Goal: Information Seeking & Learning: Understand process/instructions

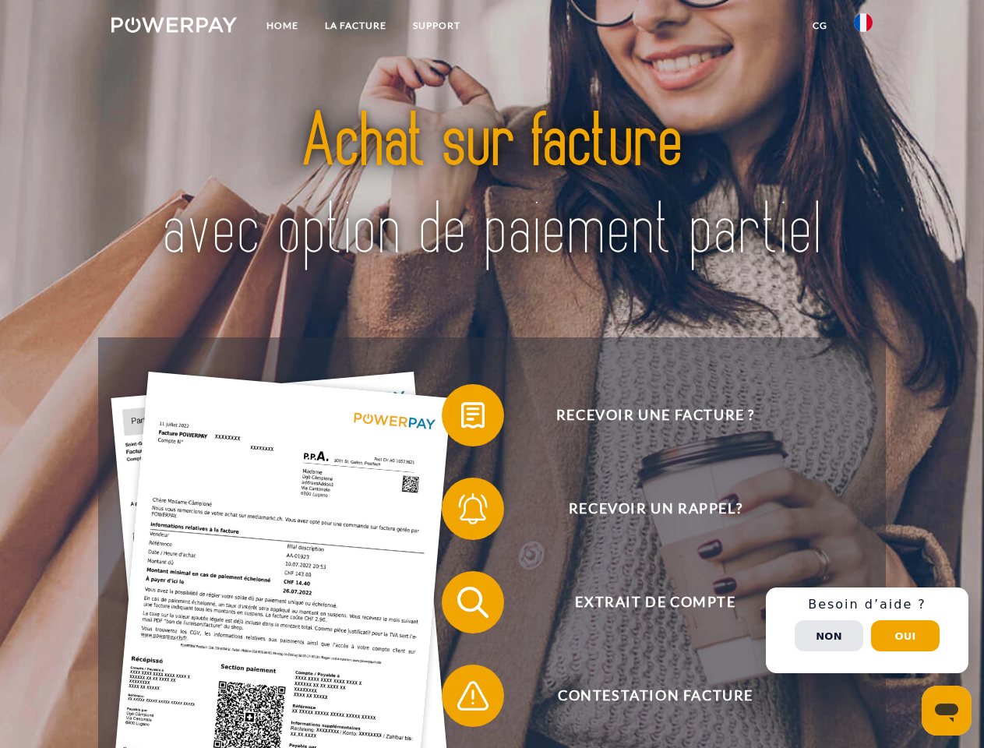
click at [174, 27] on img at bounding box center [173, 25] width 125 height 16
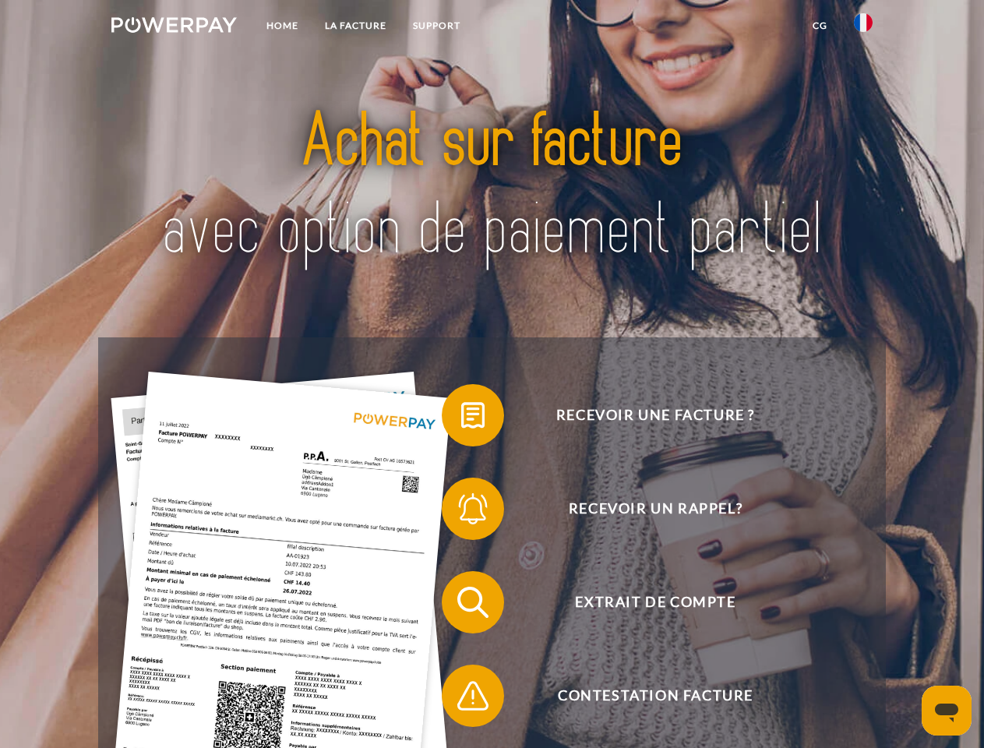
click at [863, 27] on img at bounding box center [863, 22] width 19 height 19
click at [820, 26] on link "CG" at bounding box center [820, 26] width 41 height 28
click at [461, 418] on span at bounding box center [450, 415] width 78 height 78
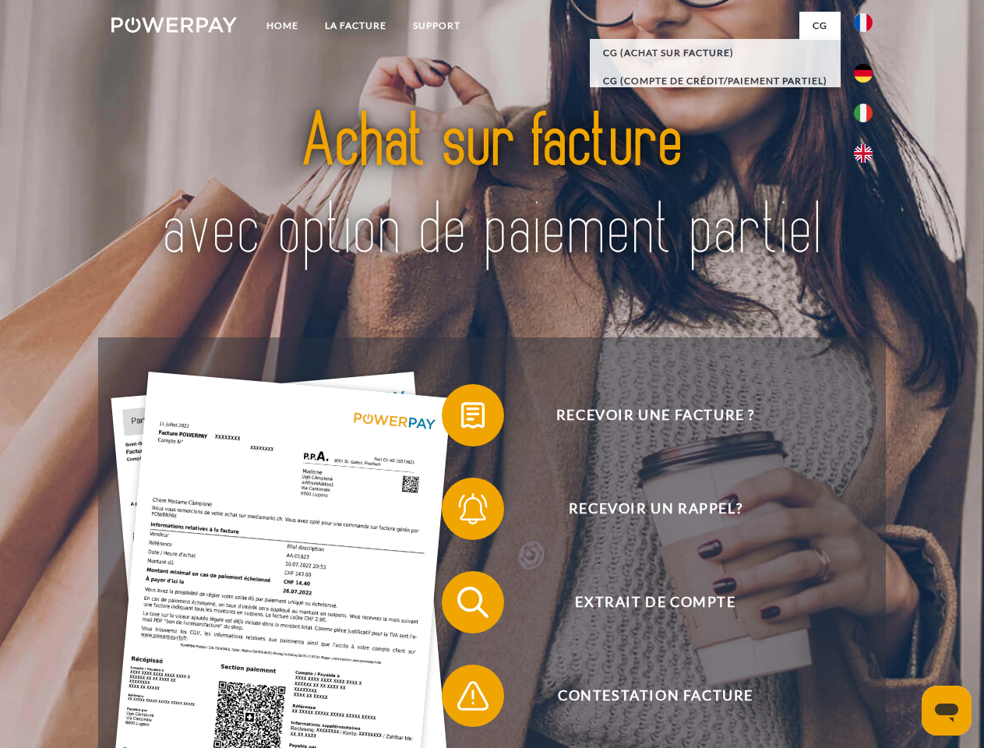
click at [461, 512] on span at bounding box center [450, 509] width 78 height 78
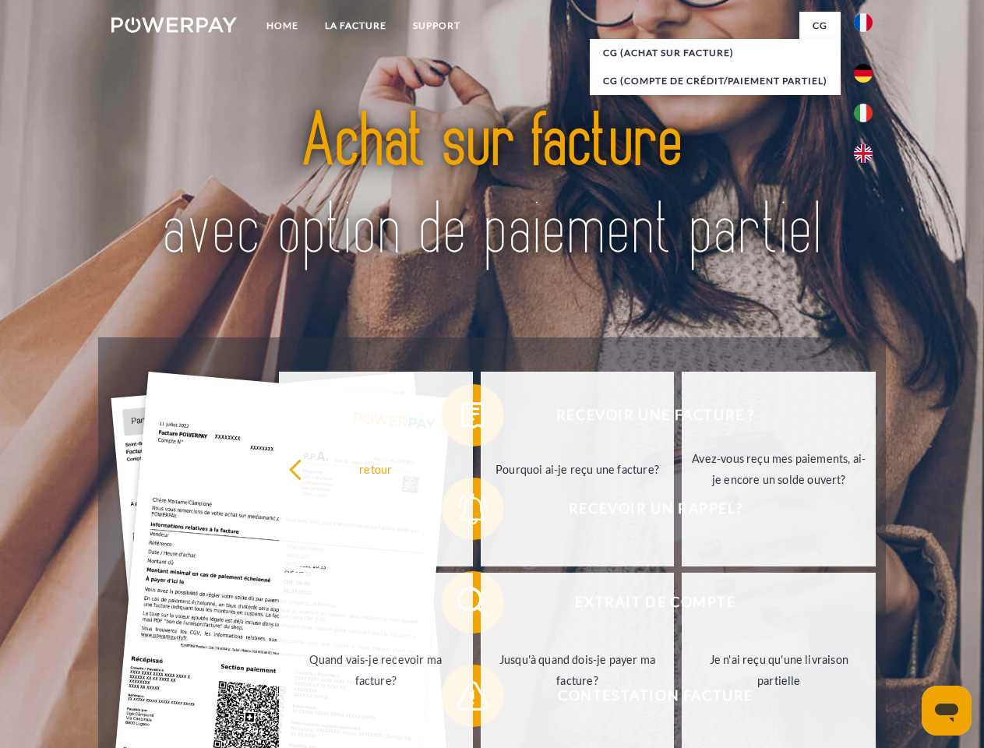
click at [481, 606] on link "Jusqu'à quand dois-je payer ma facture?" at bounding box center [578, 670] width 194 height 195
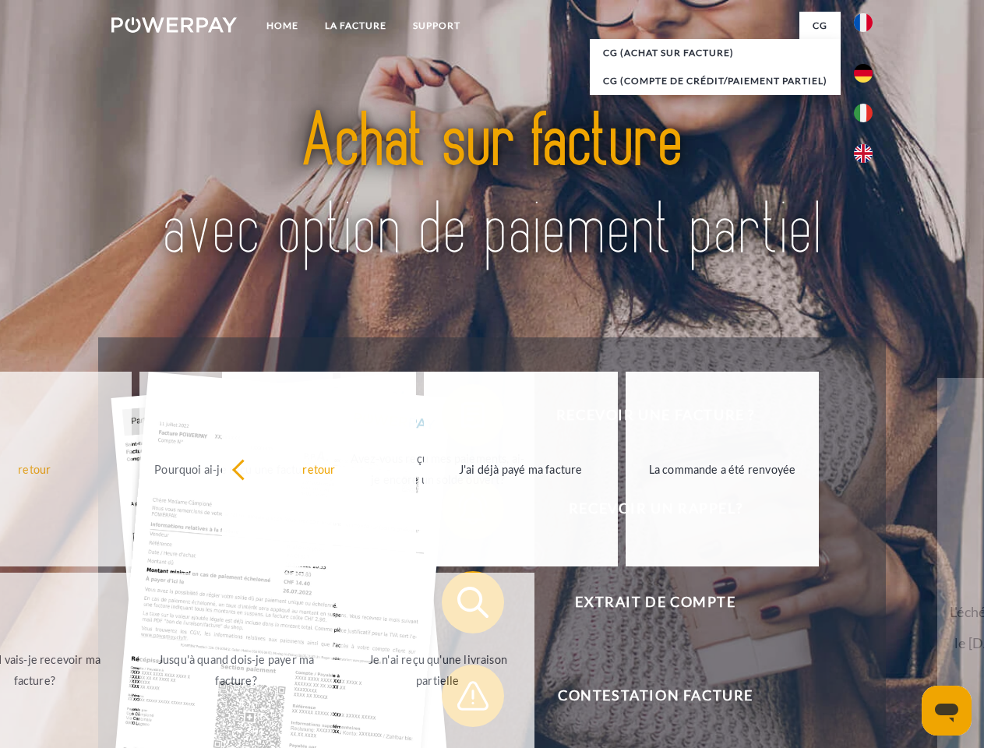
click at [461, 699] on span at bounding box center [450, 696] width 78 height 78
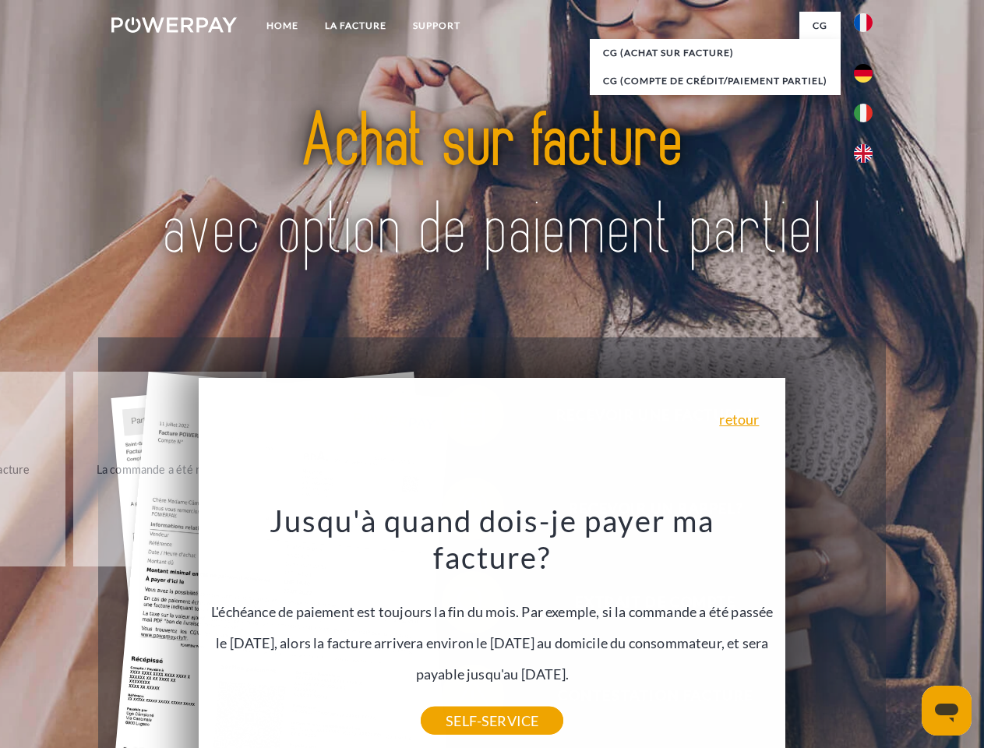
click at [867, 630] on div "Recevoir une facture ? Recevoir un rappel? Extrait de compte retour" at bounding box center [491, 648] width 787 height 623
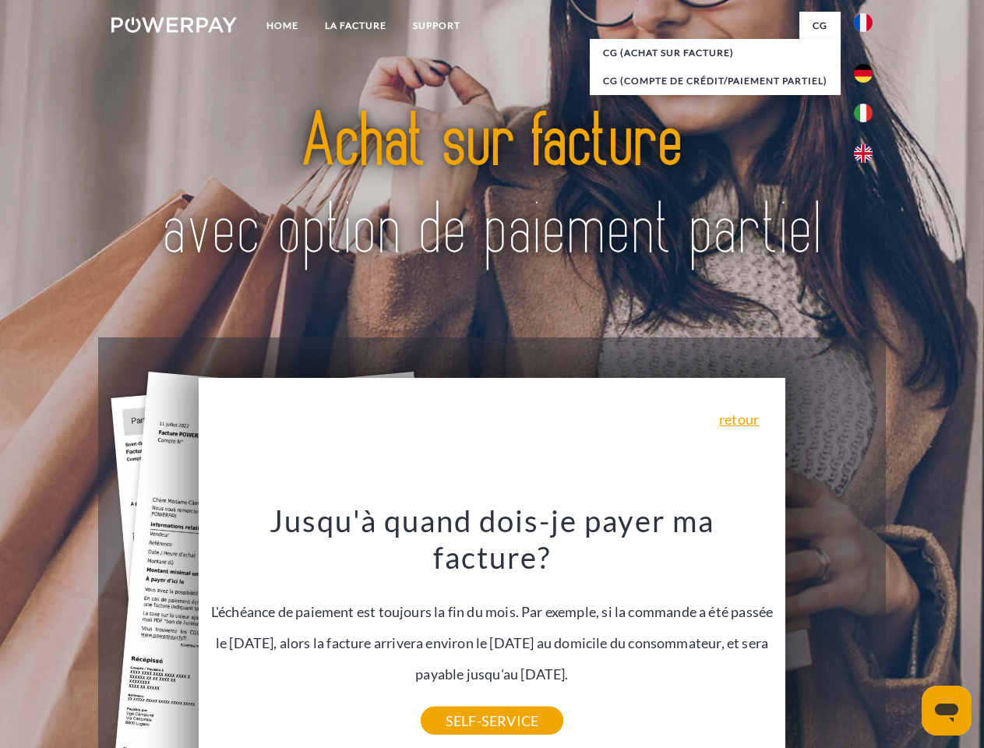
click at [829, 634] on span "Extrait de compte" at bounding box center [655, 602] width 382 height 62
click at [906, 636] on header "Home LA FACTURE Support" at bounding box center [492, 538] width 984 height 1076
